Goal: Task Accomplishment & Management: Use online tool/utility

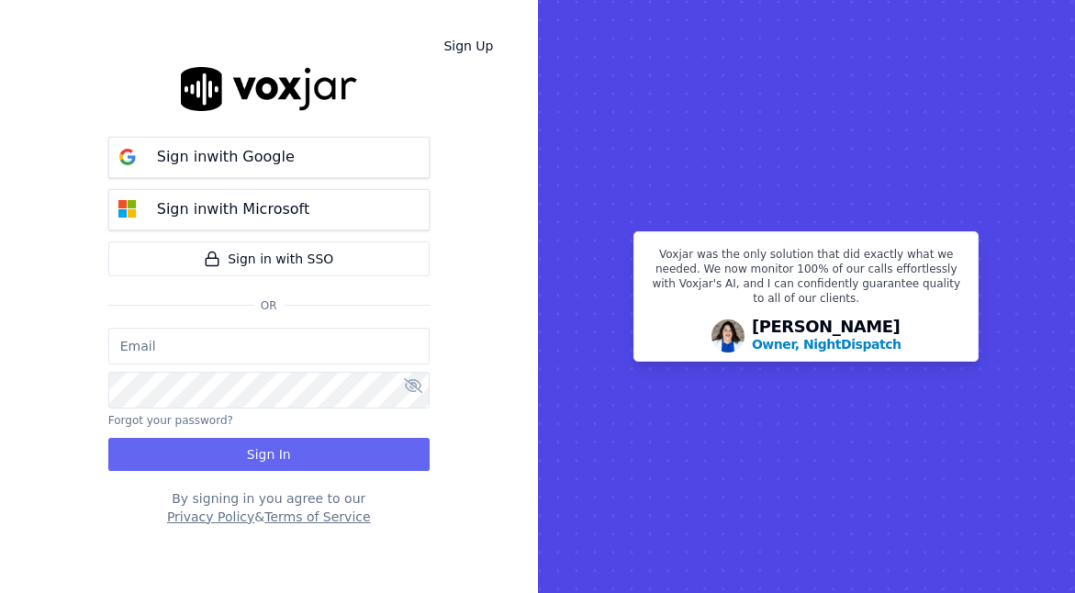
click at [281, 362] on input "email" at bounding box center [268, 346] width 321 height 37
type input "[EMAIL_ADDRESS][DOMAIN_NAME]"
